Goal: Task Accomplishment & Management: Manage account settings

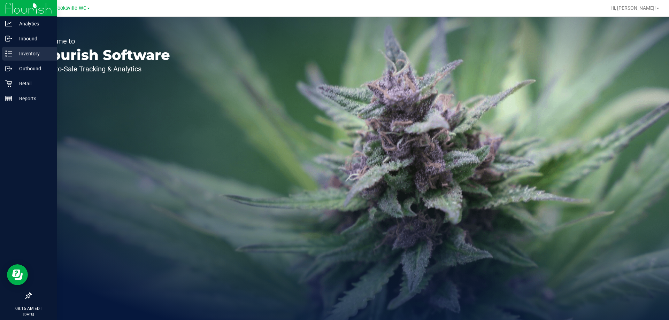
click at [32, 54] on p "Inventory" at bounding box center [33, 53] width 42 height 8
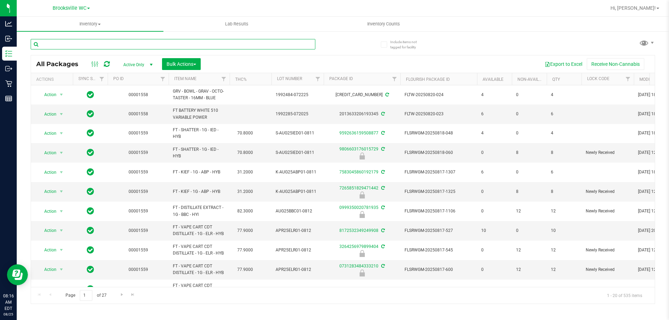
click at [159, 48] on input "text" at bounding box center [173, 44] width 285 height 10
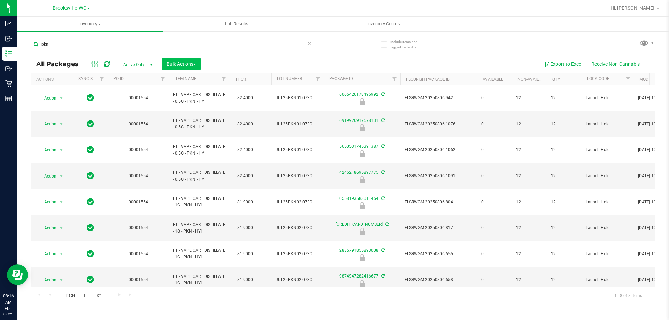
type input "pkn"
click at [186, 62] on span "Bulk Actions" at bounding box center [182, 64] width 30 height 6
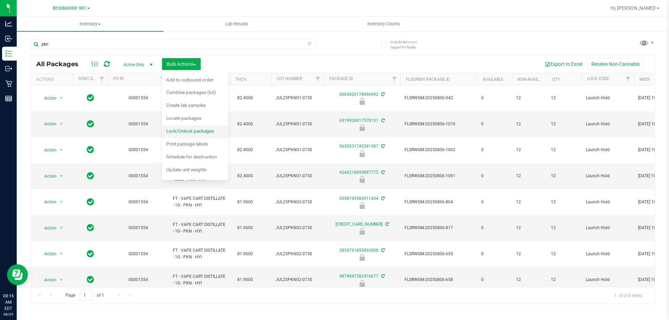
click at [183, 133] on span "Lock/Unlock packages" at bounding box center [190, 131] width 48 height 6
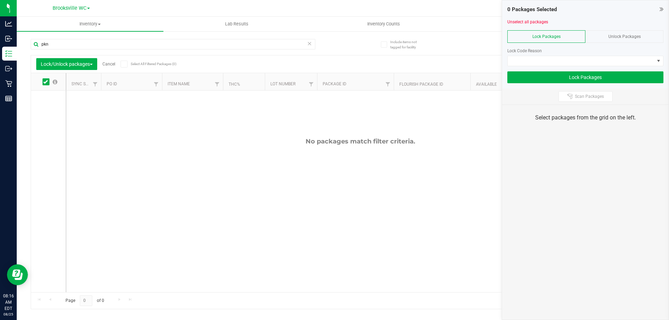
click at [125, 64] on icon at bounding box center [124, 64] width 5 height 0
click at [0, 0] on input "Select All Filtered Packages (0)" at bounding box center [0, 0] width 0 height 0
click at [637, 36] on span "Unlock Packages" at bounding box center [624, 36] width 32 height 5
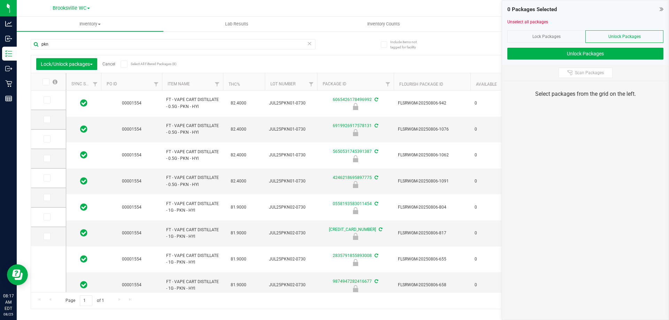
click at [128, 65] on span at bounding box center [124, 64] width 7 height 7
click at [0, 0] on input "Select All Filtered Packages (8)" at bounding box center [0, 0] width 0 height 0
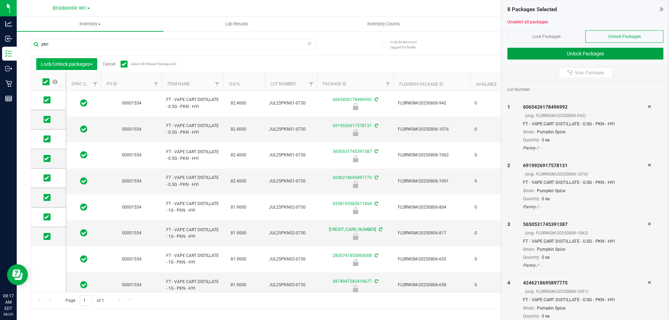
click at [598, 54] on button "Unlock Packages" at bounding box center [585, 54] width 156 height 12
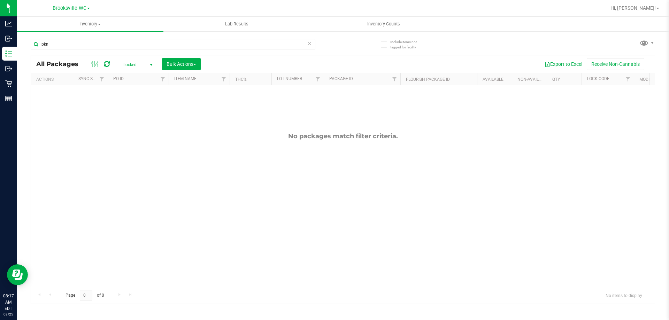
click at [127, 64] on span "Locked" at bounding box center [136, 65] width 38 height 10
click at [127, 106] on li "All" at bounding box center [136, 107] width 38 height 10
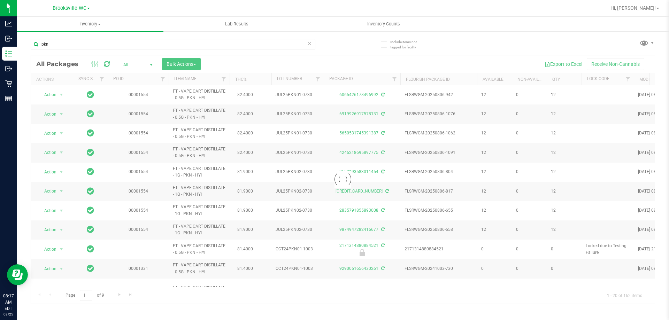
click at [131, 61] on div at bounding box center [343, 179] width 624 height 248
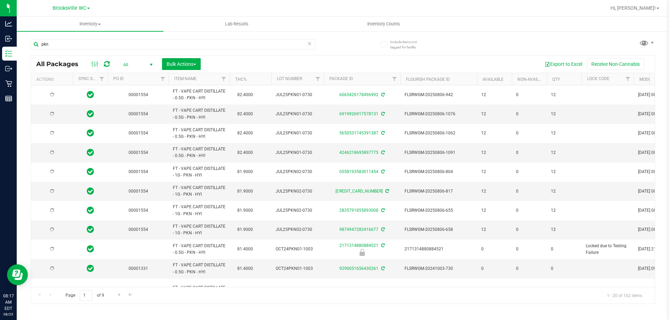
click at [125, 64] on span "All" at bounding box center [136, 65] width 38 height 10
click at [136, 77] on li "Active Only" at bounding box center [136, 76] width 38 height 10
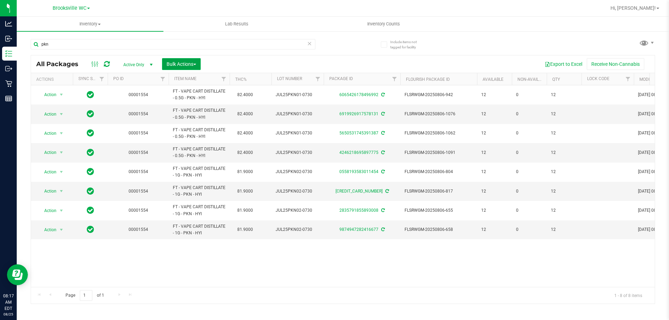
click at [192, 60] on button "Bulk Actions" at bounding box center [181, 64] width 39 height 12
click at [191, 131] on span "Lock/Unlock packages" at bounding box center [190, 131] width 48 height 6
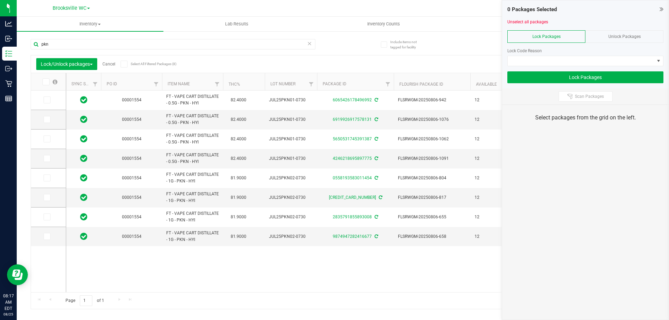
click at [606, 33] on div "Unlock Packages" at bounding box center [624, 36] width 78 height 13
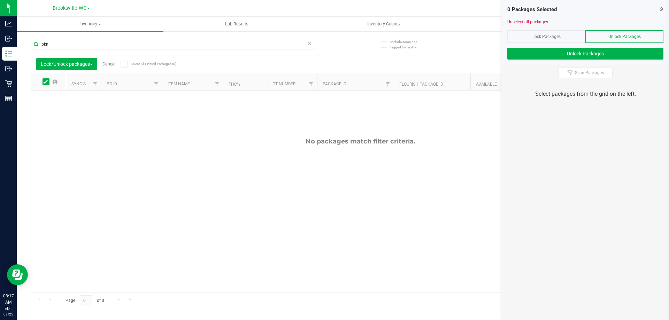
click at [555, 29] on div at bounding box center [585, 27] width 156 height 5
click at [545, 37] on span "Lock Packages" at bounding box center [547, 36] width 28 height 5
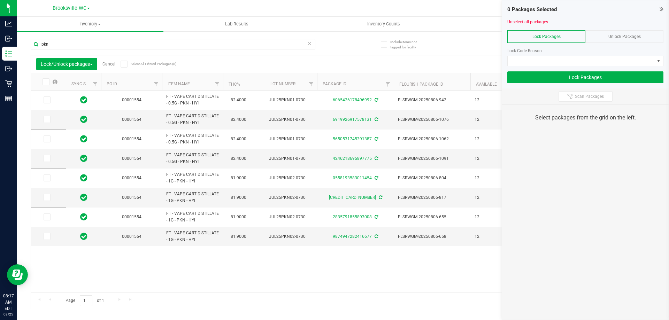
click at [125, 64] on icon at bounding box center [124, 64] width 5 height 0
click at [0, 0] on input "Select All Filtered Packages (8)" at bounding box center [0, 0] width 0 height 0
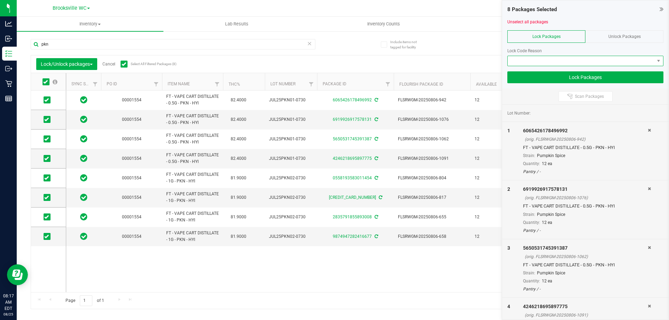
click at [529, 62] on span at bounding box center [581, 61] width 147 height 10
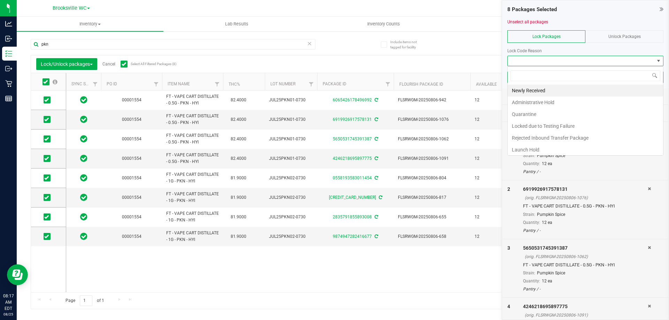
scroll to position [10, 156]
click at [520, 89] on li "Newly Received" at bounding box center [585, 91] width 155 height 12
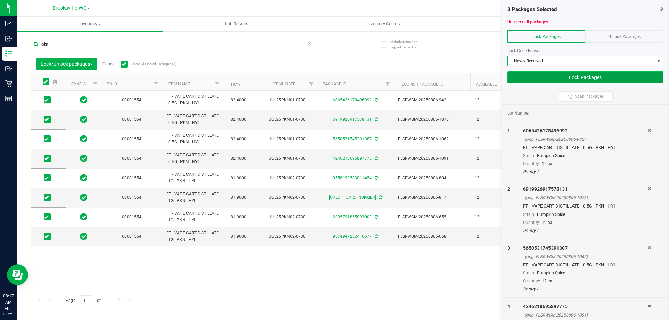
click at [571, 74] on button "Lock Packages" at bounding box center [585, 77] width 156 height 12
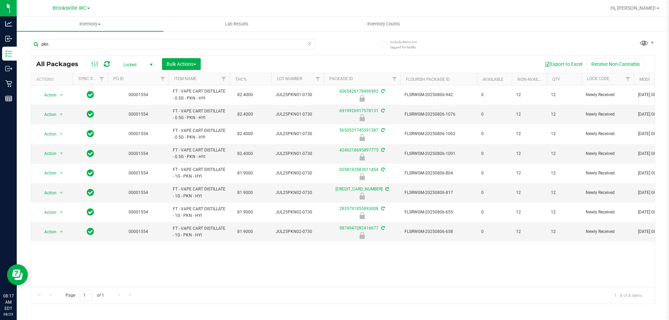
click at [130, 65] on span "Locked" at bounding box center [136, 65] width 38 height 10
click at [136, 77] on li "Active Only" at bounding box center [136, 76] width 38 height 10
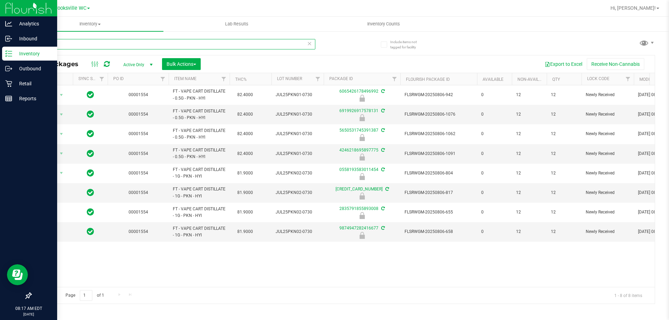
drag, startPoint x: 88, startPoint y: 46, endPoint x: 0, endPoint y: 52, distance: 88.4
click at [0, 52] on div "Analytics Inbound Inventory Outbound Retail Reports 08:17 AM EDT 08/25/2025 08/…" at bounding box center [334, 160] width 669 height 320
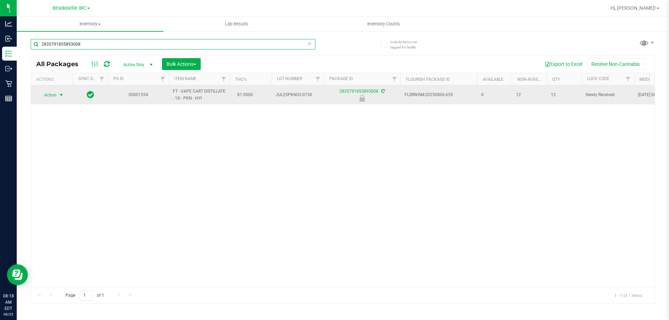
type input "2835791855893008"
click at [53, 94] on span "Action" at bounding box center [47, 95] width 19 height 10
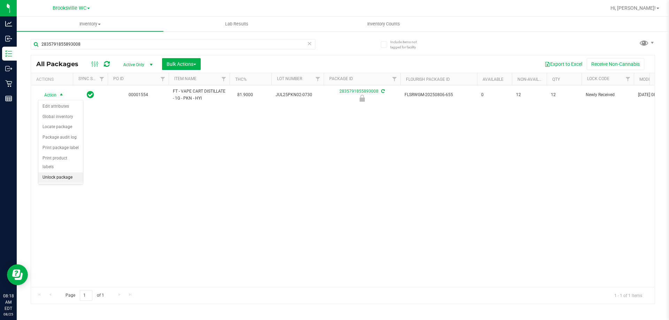
click at [48, 173] on li "Unlock package" at bounding box center [60, 178] width 45 height 10
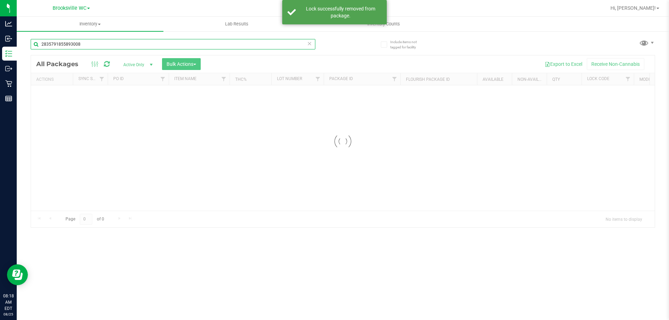
click at [0, 37] on div "Analytics Inbound Inventory Outbound Retail Reports 08:18 AM EDT 08/25/2025 08/…" at bounding box center [334, 160] width 669 height 320
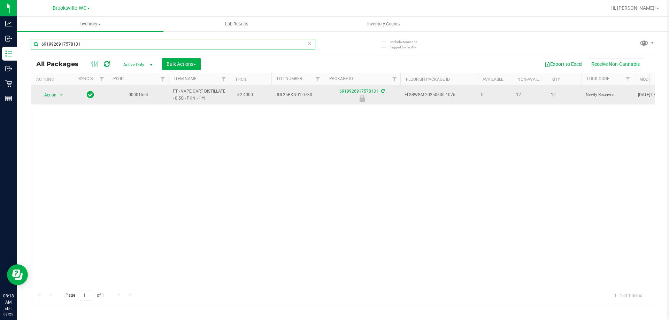
type input "6919926917578131"
click at [53, 95] on span "Action" at bounding box center [47, 95] width 19 height 10
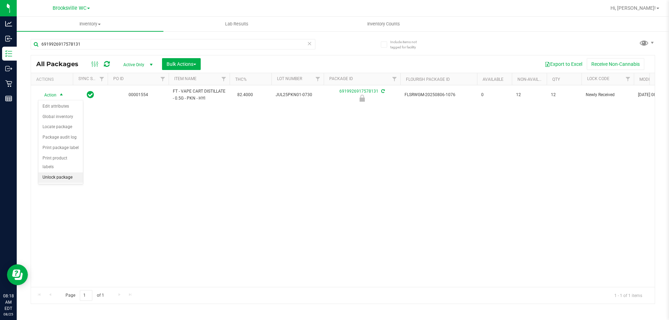
click at [58, 173] on li "Unlock package" at bounding box center [60, 178] width 45 height 10
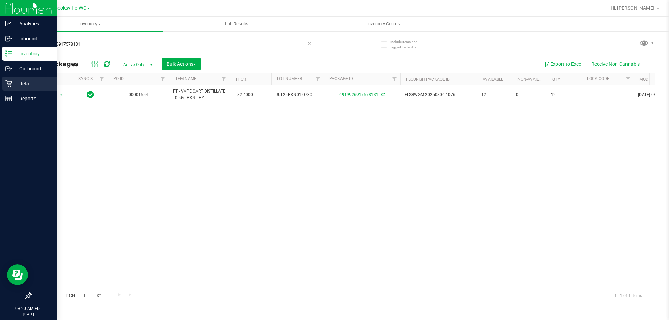
click at [12, 81] on icon at bounding box center [8, 83] width 7 height 7
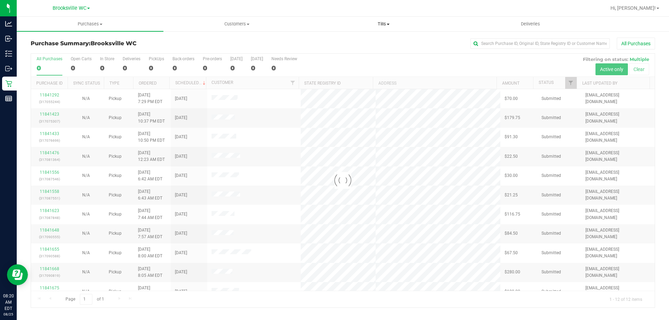
click at [376, 23] on span "Tills" at bounding box center [384, 24] width 146 height 6
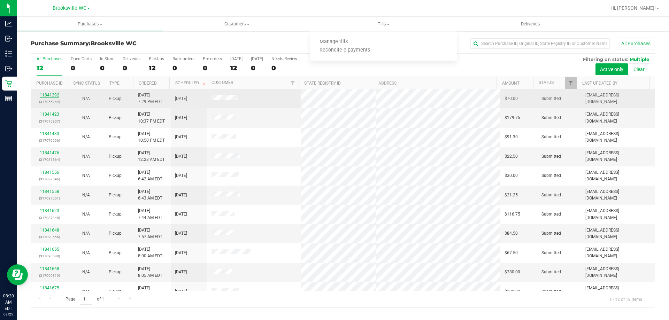
click at [45, 96] on link "11841292" at bounding box center [50, 95] width 20 height 5
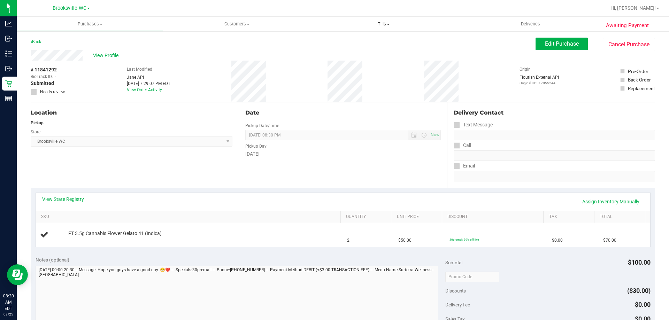
click at [375, 21] on span "Tills" at bounding box center [383, 24] width 147 height 6
click at [367, 41] on li "Manage tills" at bounding box center [383, 42] width 147 height 8
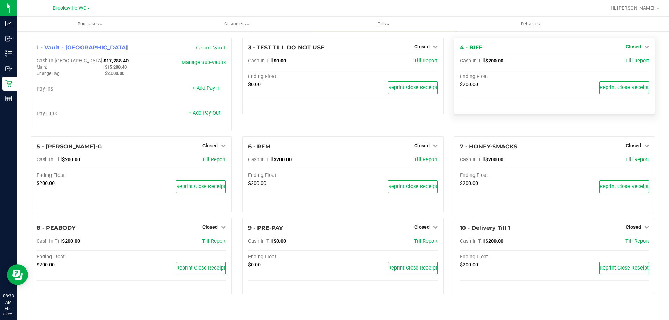
click at [636, 45] on span "Closed" at bounding box center [633, 47] width 15 height 6
click at [632, 60] on link "Open Till" at bounding box center [633, 62] width 18 height 6
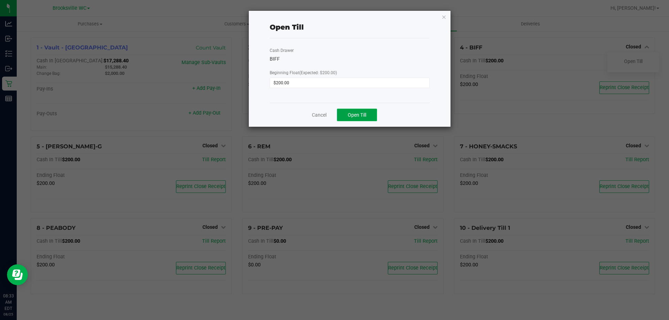
click at [355, 112] on span "Open Till" at bounding box center [357, 115] width 18 height 6
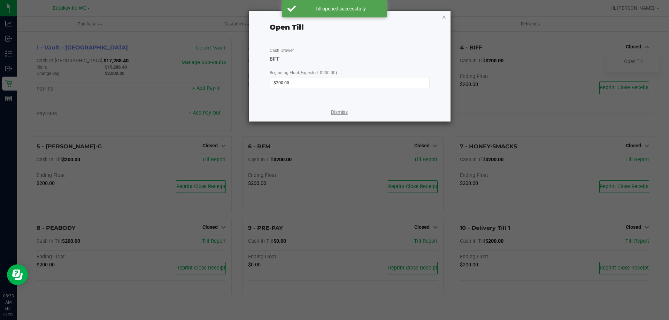
click at [338, 109] on link "Dismiss" at bounding box center [339, 112] width 17 height 7
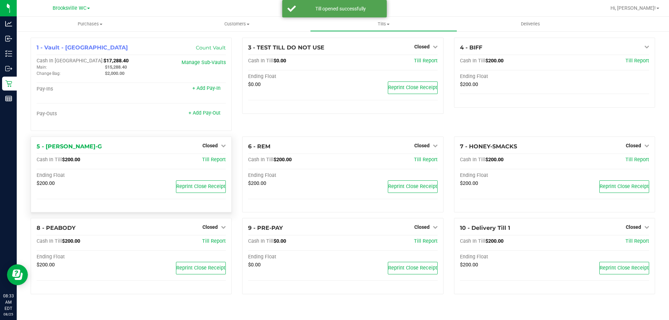
click at [207, 143] on div "Closed" at bounding box center [213, 145] width 23 height 8
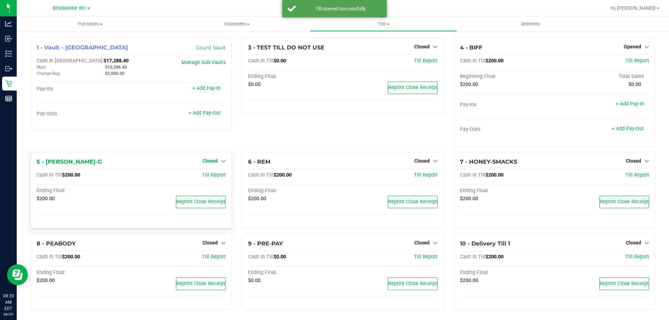
click at [204, 147] on div "1 - Vault - Brooksville Count Vault Cash In Vault: $17,288.40 Main: $15,288.40 …" at bounding box center [131, 95] width 212 height 114
click at [212, 161] on span "Closed" at bounding box center [209, 161] width 15 height 6
click at [207, 179] on div "Open Till" at bounding box center [210, 175] width 52 height 9
click at [212, 176] on link "Open Till" at bounding box center [210, 176] width 18 height 6
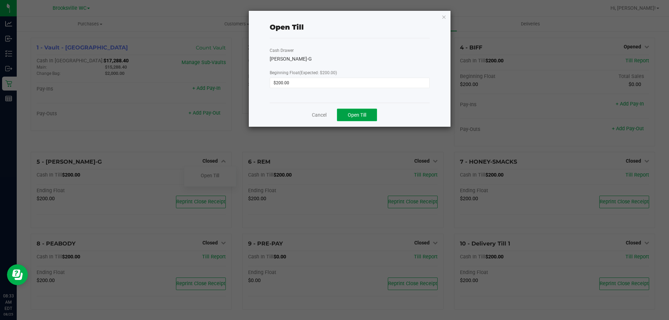
click at [362, 110] on button "Open Till" at bounding box center [357, 115] width 40 height 13
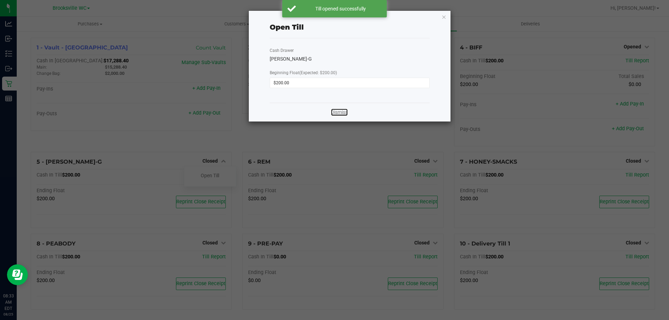
click at [340, 114] on link "Dismiss" at bounding box center [339, 112] width 17 height 7
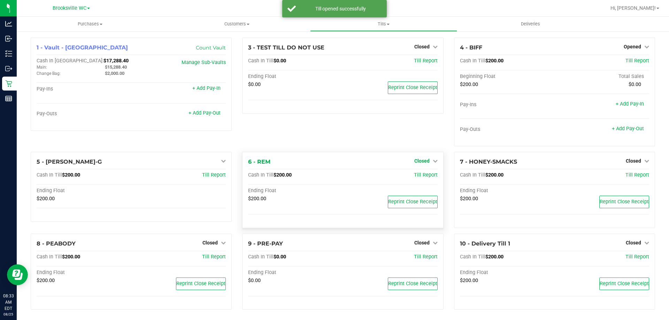
click at [415, 160] on span "Closed" at bounding box center [421, 161] width 15 height 6
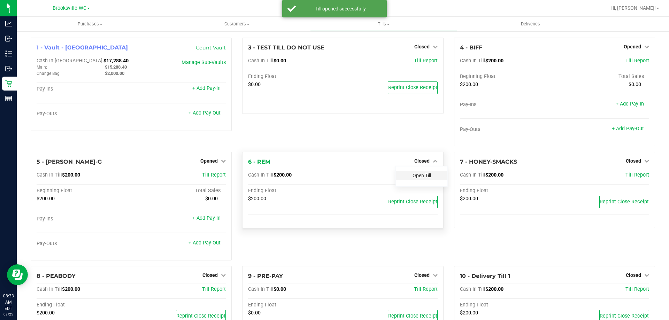
click at [420, 176] on link "Open Till" at bounding box center [422, 176] width 18 height 6
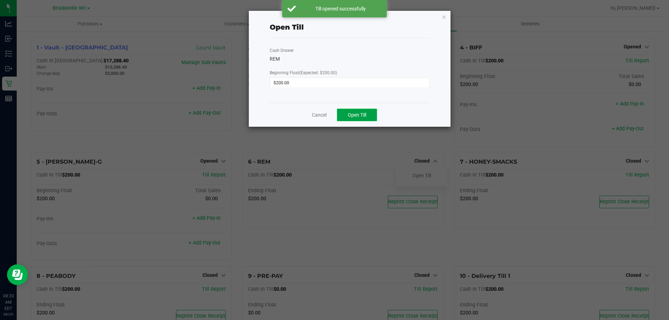
click at [346, 115] on button "Open Till" at bounding box center [357, 115] width 40 height 13
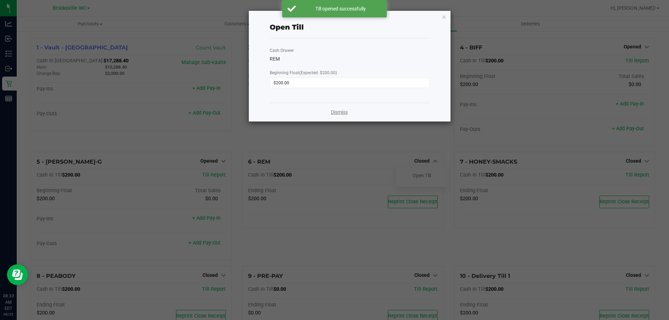
click at [339, 113] on link "Dismiss" at bounding box center [339, 112] width 17 height 7
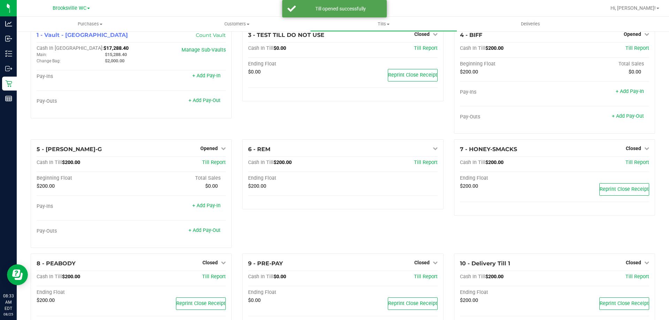
scroll to position [35, 0]
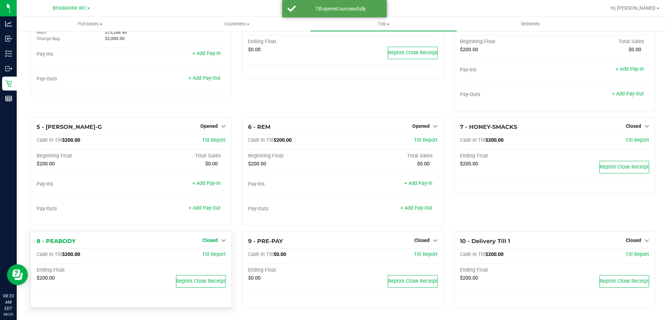
click at [208, 240] on span "Closed" at bounding box center [209, 241] width 15 height 6
click at [215, 257] on link "Open Till" at bounding box center [210, 255] width 18 height 6
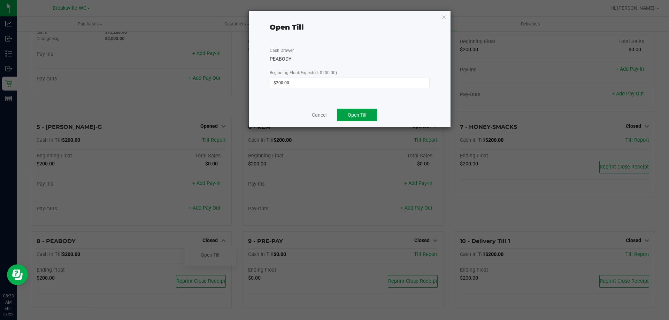
click at [353, 116] on span "Open Till" at bounding box center [357, 115] width 18 height 6
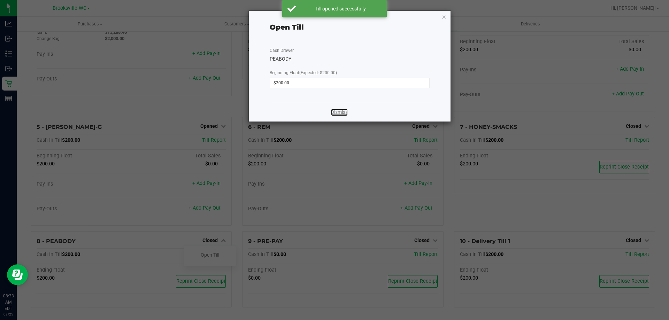
click at [337, 112] on link "Dismiss" at bounding box center [339, 112] width 17 height 7
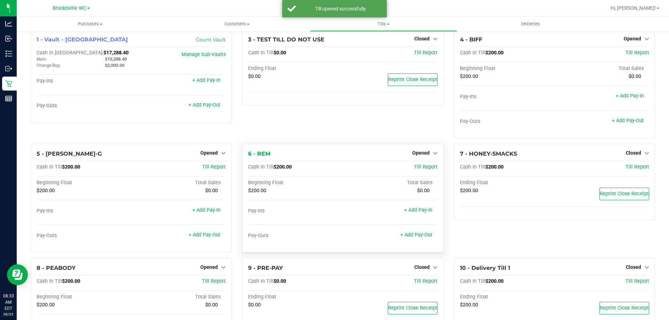
scroll to position [0, 0]
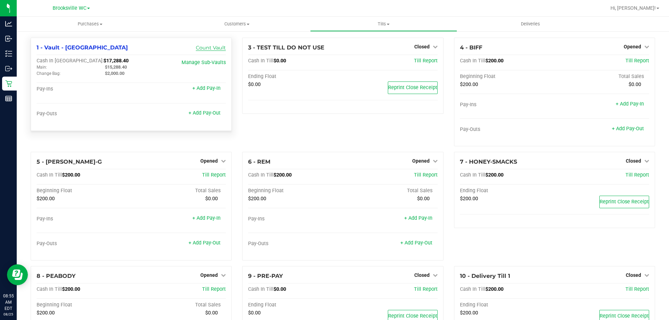
click at [207, 48] on link "Count Vault" at bounding box center [211, 48] width 30 height 6
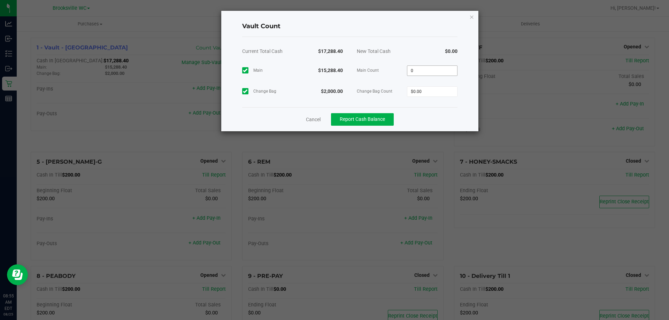
click at [434, 73] on input "0" at bounding box center [432, 71] width 50 height 10
type input "$15,288.40"
type input "$2,000.00"
click at [426, 115] on div "Cancel Report Cash Balance" at bounding box center [349, 119] width 215 height 24
click at [375, 122] on span "Report Cash Balance" at bounding box center [362, 119] width 45 height 6
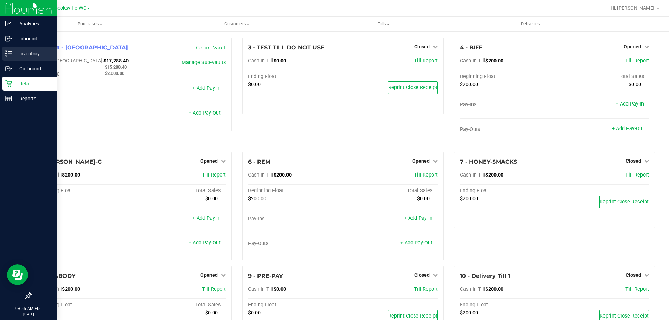
click at [10, 54] on icon at bounding box center [8, 53] width 7 height 7
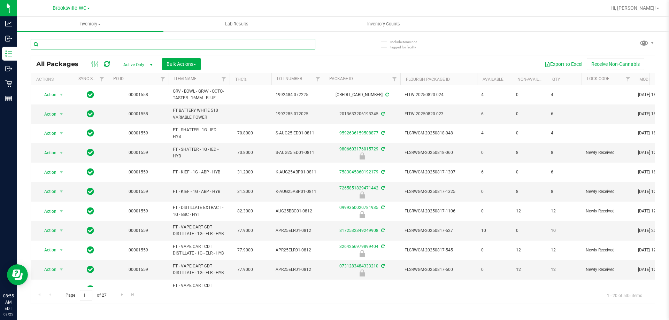
click at [199, 43] on input "text" at bounding box center [173, 44] width 285 height 10
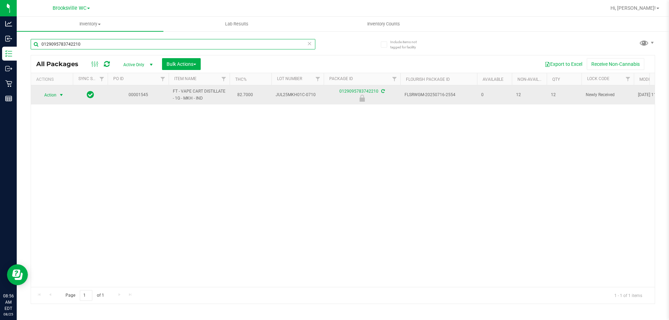
type input "0129095783742210"
click at [54, 95] on span "Action" at bounding box center [47, 95] width 19 height 10
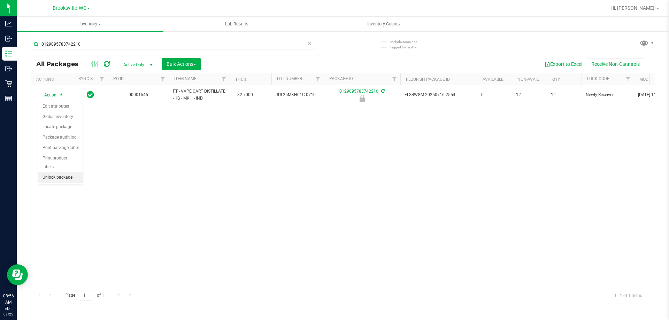
click at [63, 173] on li "Unlock package" at bounding box center [60, 178] width 45 height 10
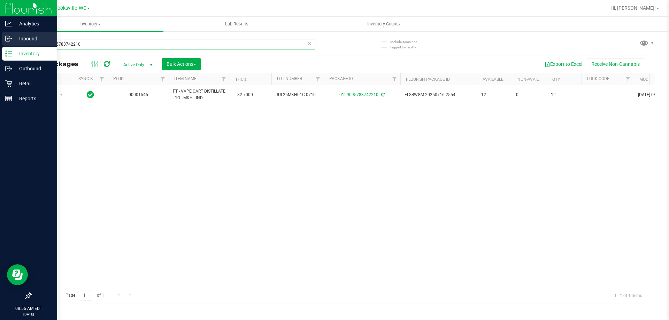
drag, startPoint x: 108, startPoint y: 47, endPoint x: 0, endPoint y: 41, distance: 108.2
click at [0, 47] on div "Analytics Inbound Inventory Outbound Retail Reports 08:56 AM EDT 08/25/2025 08/…" at bounding box center [334, 160] width 669 height 320
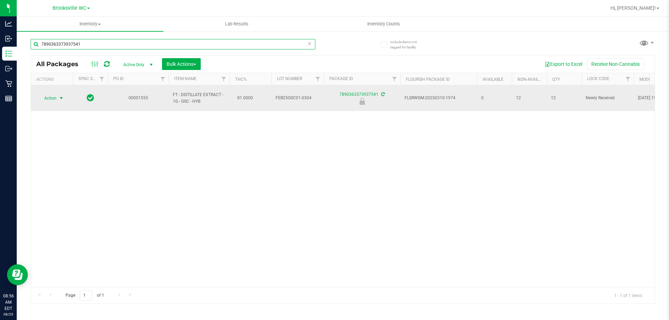
type input "7890363373937541"
click at [50, 96] on span "Action" at bounding box center [47, 98] width 19 height 10
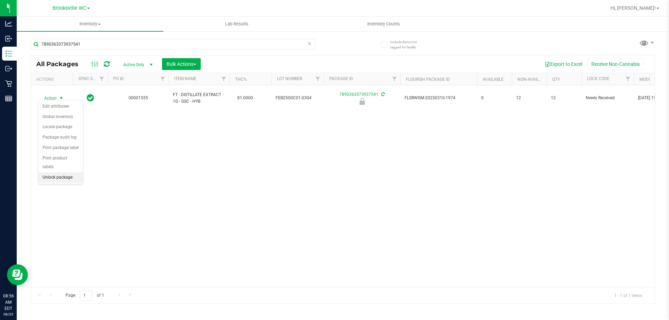
click at [49, 173] on li "Unlock package" at bounding box center [60, 178] width 45 height 10
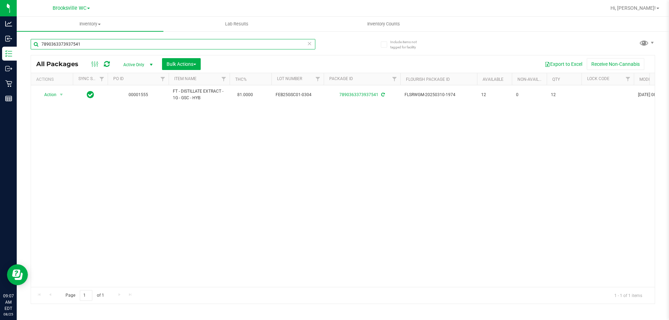
drag, startPoint x: 94, startPoint y: 49, endPoint x: 0, endPoint y: -1, distance: 106.3
click at [0, 0] on html "Analytics Inbound Inventory Outbound Retail Reports 09:07 AM EDT 08/25/2025 08/…" at bounding box center [334, 160] width 669 height 320
type input "7226752247396784"
click at [47, 96] on span "Action" at bounding box center [47, 95] width 19 height 10
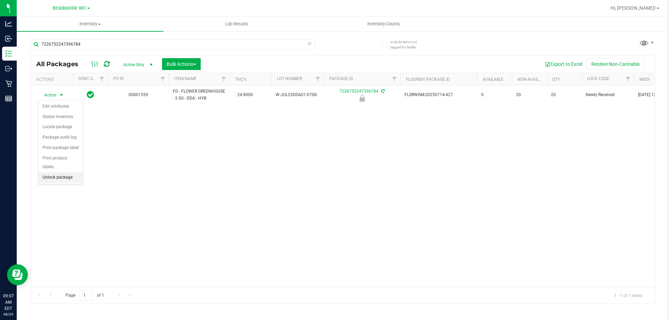
click at [57, 173] on li "Unlock package" at bounding box center [60, 178] width 45 height 10
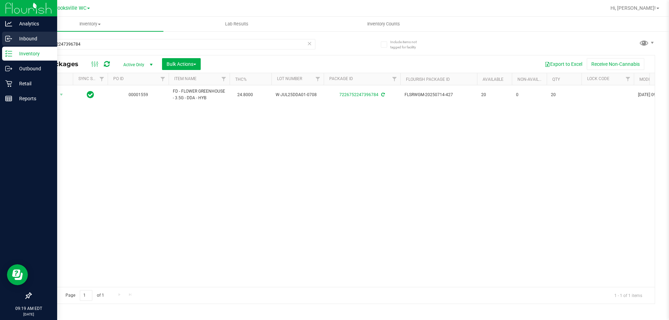
click at [17, 41] on p "Inbound" at bounding box center [33, 39] width 42 height 8
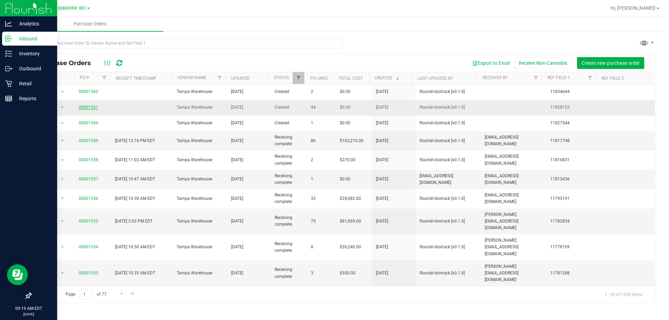
click at [91, 107] on link "00001561" at bounding box center [89, 107] width 20 height 5
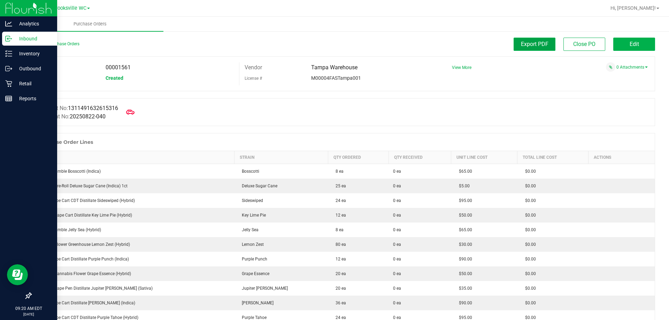
click at [536, 47] on button "Export PDF" at bounding box center [535, 44] width 42 height 13
click at [77, 46] on link "Back to Purchase Orders" at bounding box center [55, 43] width 49 height 5
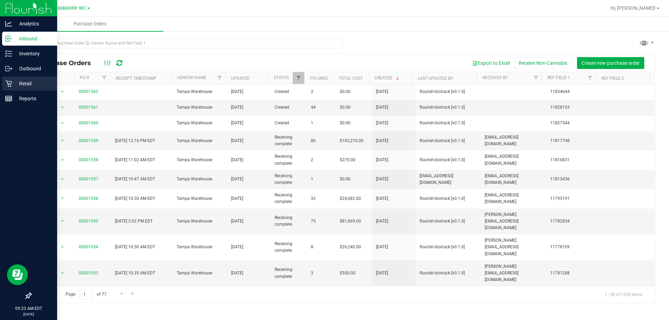
click at [19, 88] on div "Retail" at bounding box center [29, 84] width 55 height 14
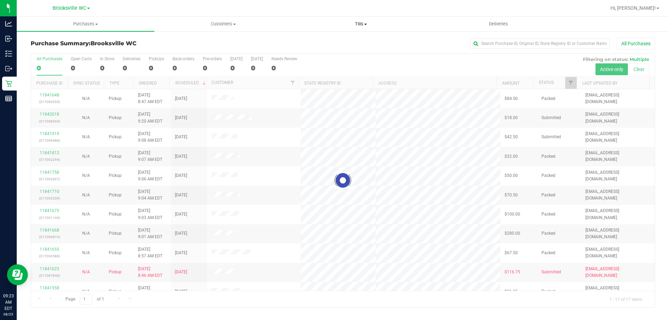
click at [354, 25] on span "Tills" at bounding box center [360, 24] width 137 height 6
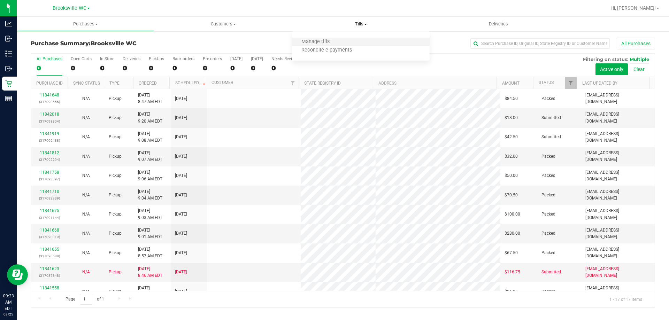
click at [355, 40] on li "Manage tills" at bounding box center [361, 42] width 138 height 8
